Goal: Task Accomplishment & Management: Manage account settings

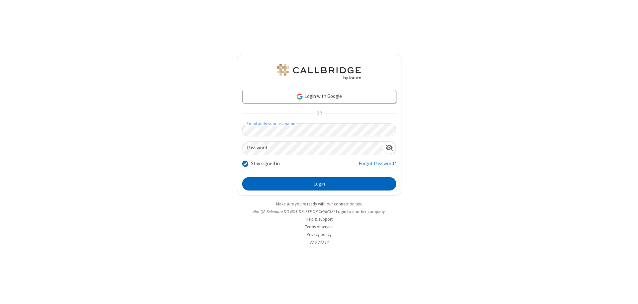
click at [319, 184] on button "Login" at bounding box center [319, 183] width 154 height 13
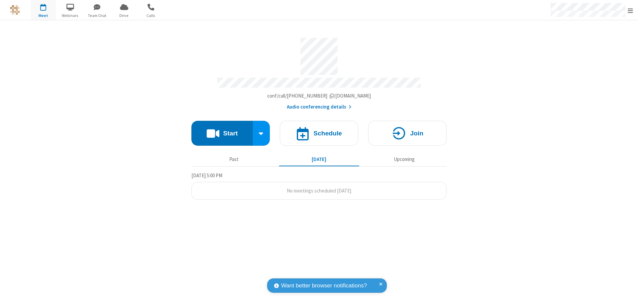
click at [630, 10] on span "Open menu" at bounding box center [629, 10] width 5 height 7
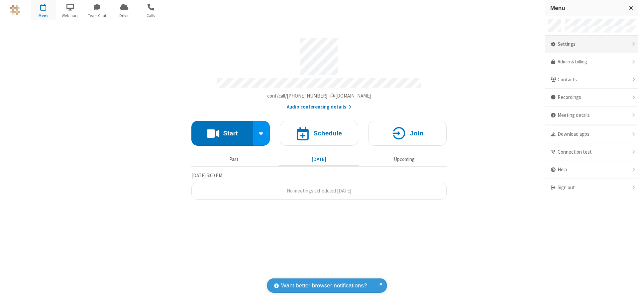
click at [614, 44] on div "Settings" at bounding box center [591, 45] width 93 height 18
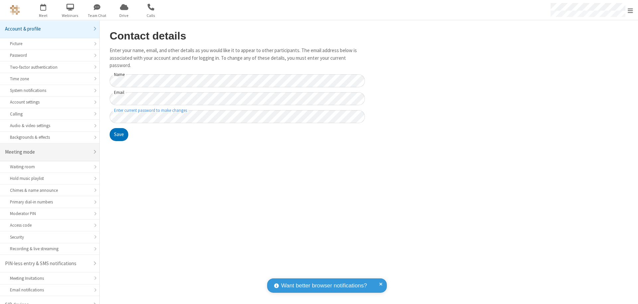
click at [47, 148] on div "Meeting mode" at bounding box center [47, 152] width 84 height 8
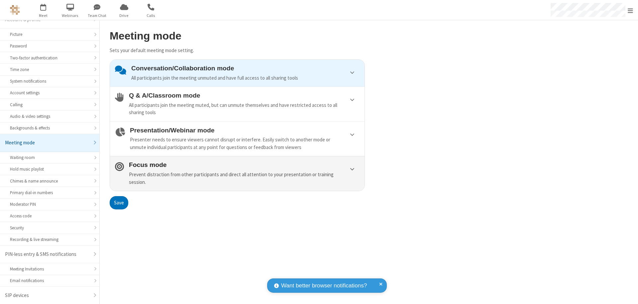
click at [237, 173] on div "Prevent distraction from other participants and direct all attention to your pr…" at bounding box center [244, 178] width 230 height 15
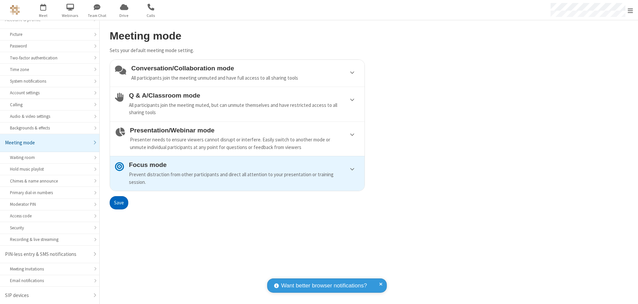
click at [119, 203] on button "Save" at bounding box center [119, 202] width 19 height 13
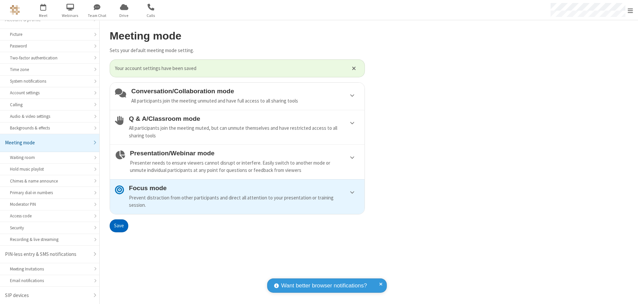
click at [630, 10] on span "Open menu" at bounding box center [629, 10] width 5 height 7
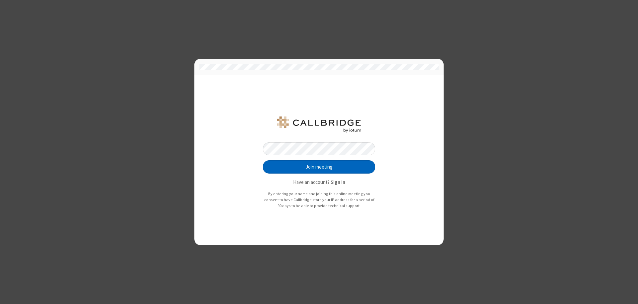
click at [319, 167] on button "Join meeting" at bounding box center [319, 166] width 112 height 13
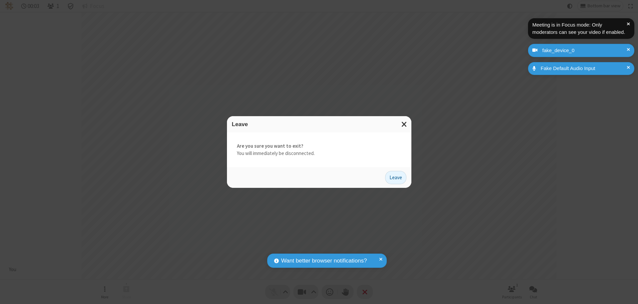
click at [395, 177] on button "Leave" at bounding box center [395, 177] width 21 height 13
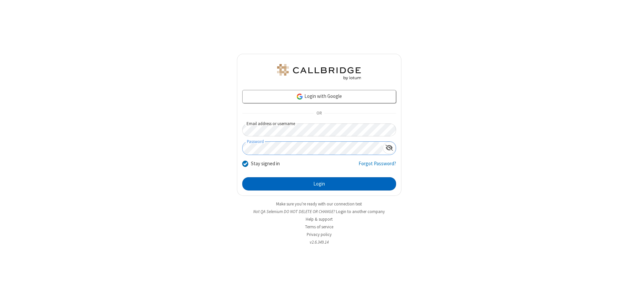
click at [319, 184] on button "Login" at bounding box center [319, 183] width 154 height 13
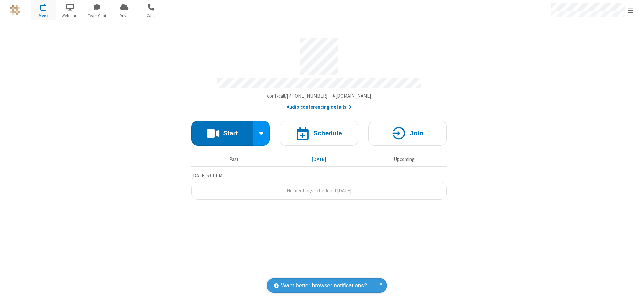
click at [630, 10] on span "Open menu" at bounding box center [629, 10] width 5 height 7
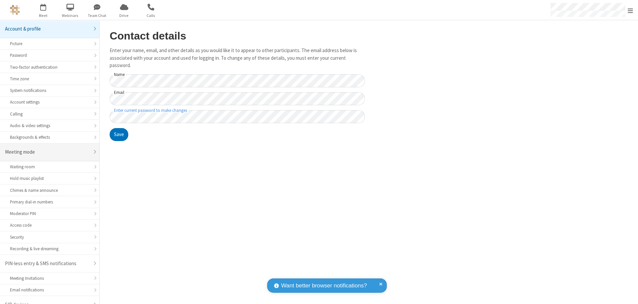
click at [47, 148] on div "Meeting mode" at bounding box center [47, 152] width 84 height 8
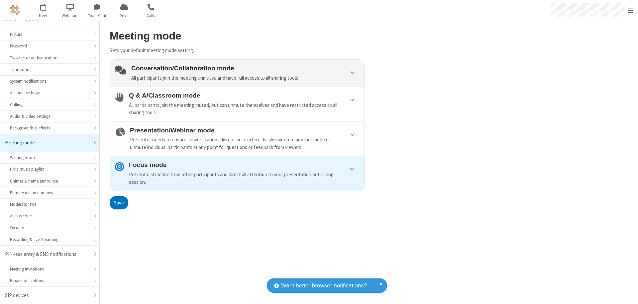
click at [237, 73] on div "Conversation/Collaboration mode All participants join the meeting unmuted and h…" at bounding box center [245, 73] width 228 height 17
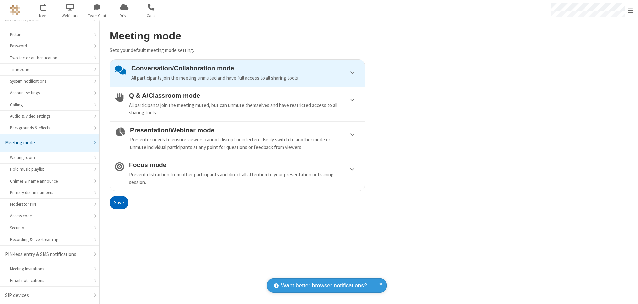
click at [119, 203] on button "Save" at bounding box center [119, 202] width 19 height 13
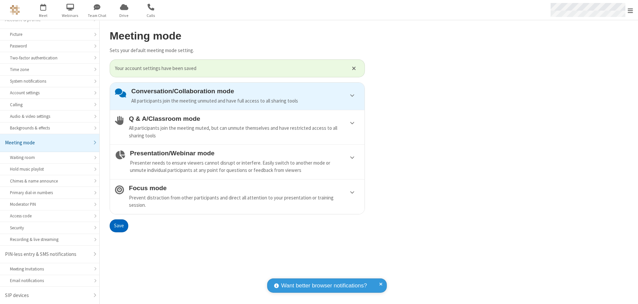
click at [630, 10] on span "Open menu" at bounding box center [629, 10] width 5 height 7
